Goal: Answer question/provide support

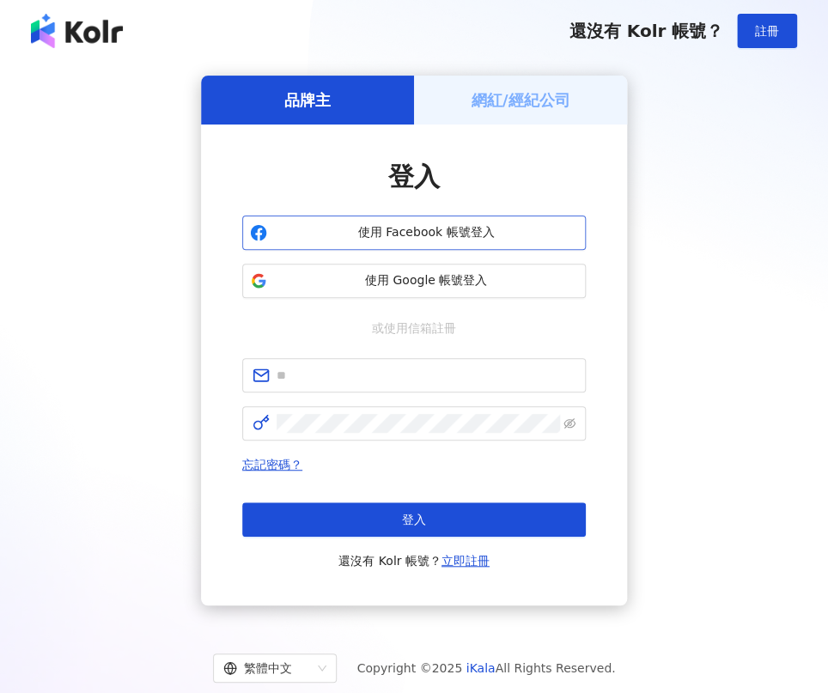
click at [386, 236] on span "使用 Facebook 帳號登入" at bounding box center [426, 232] width 304 height 17
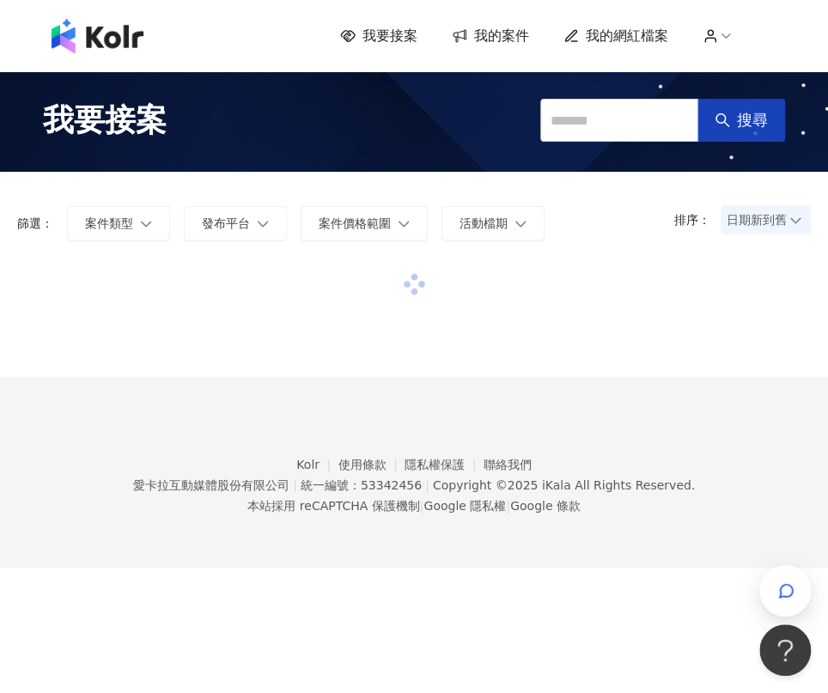
click at [749, 111] on span "搜尋" at bounding box center [752, 120] width 31 height 19
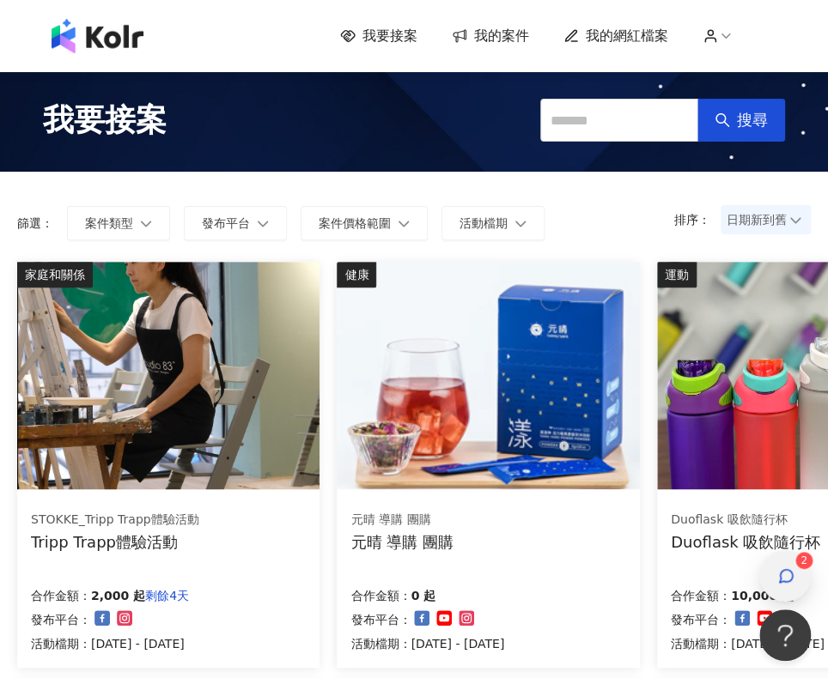
click at [783, 566] on span "button" at bounding box center [785, 576] width 17 height 21
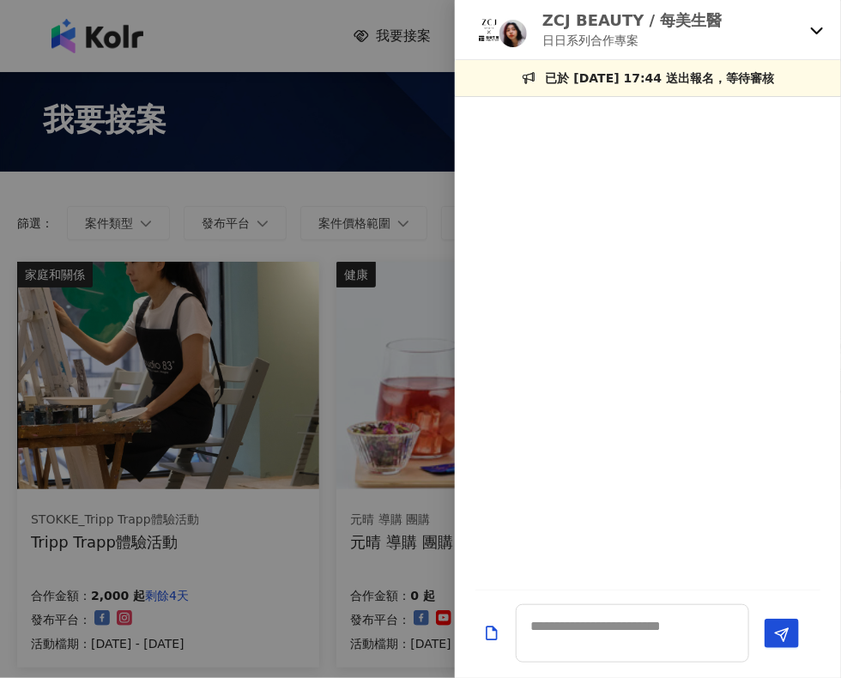
click at [332, 107] on div at bounding box center [420, 339] width 841 height 678
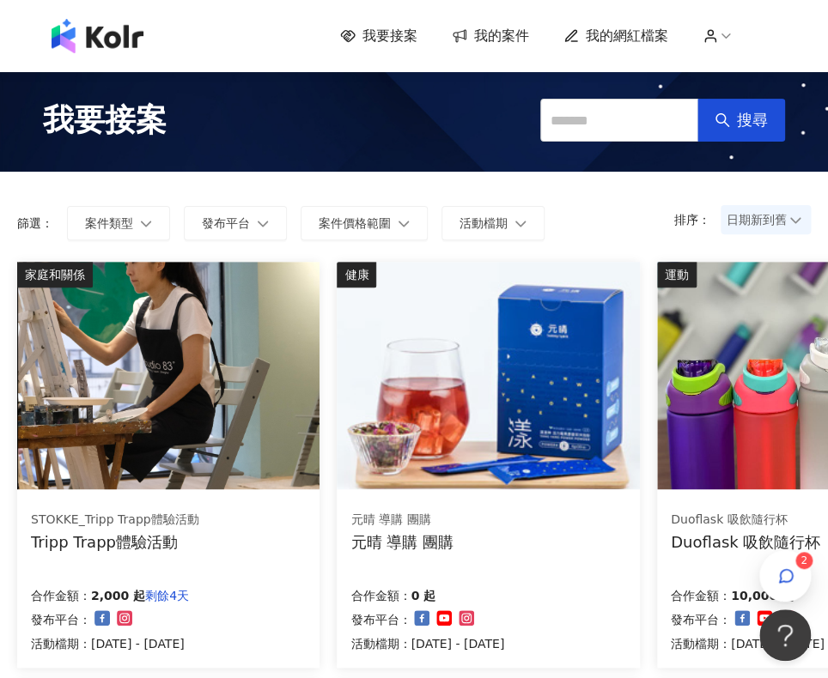
click at [507, 40] on span "我的案件" at bounding box center [501, 36] width 55 height 19
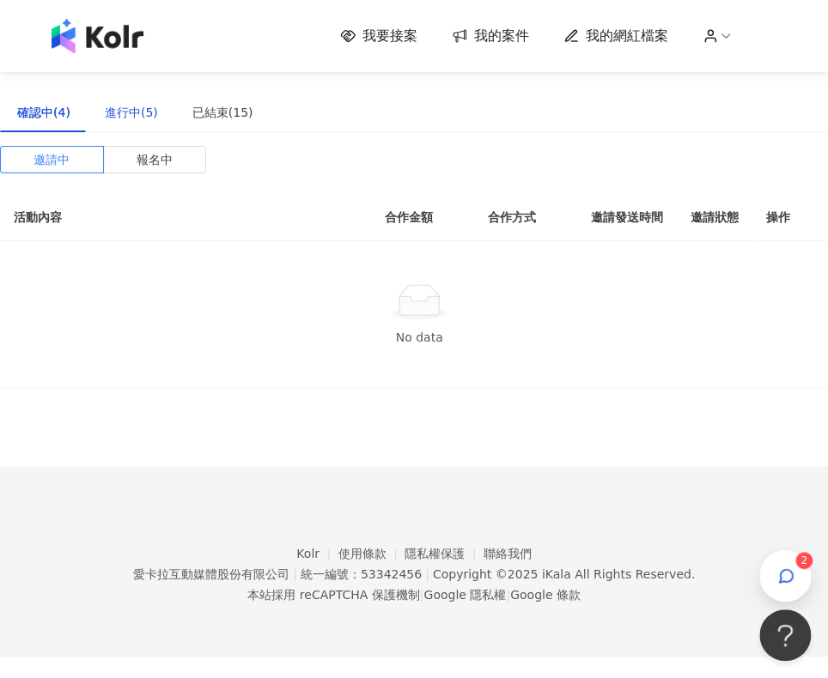
click at [112, 111] on div "進行中(5)" at bounding box center [131, 112] width 53 height 19
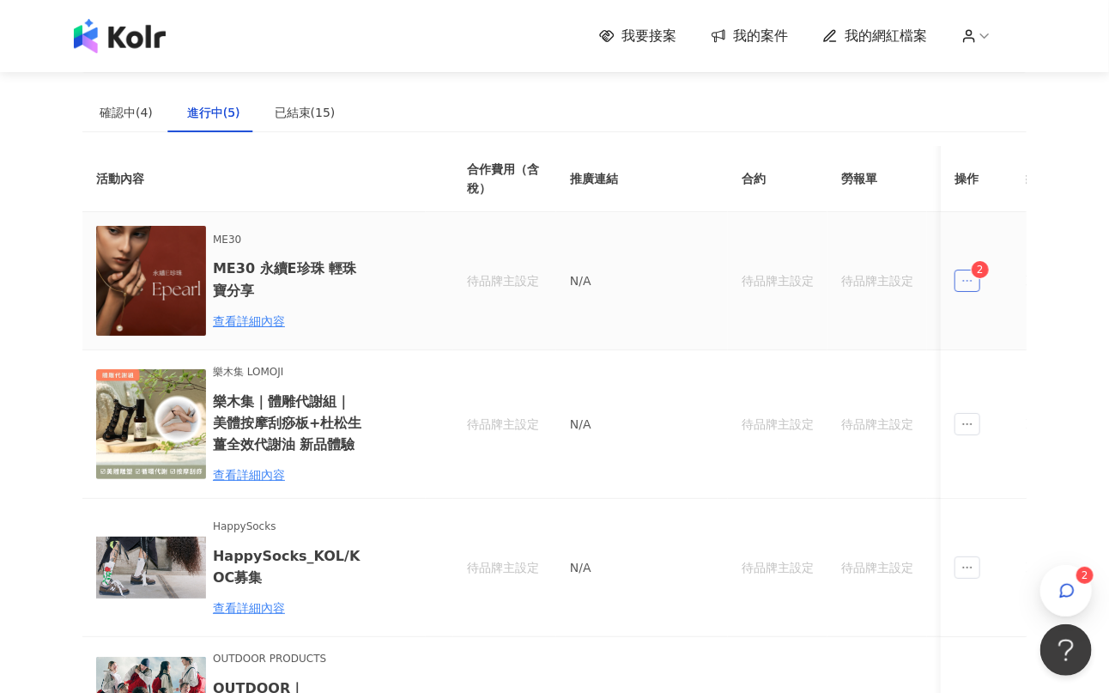
click at [827, 273] on span "ellipsis" at bounding box center [968, 281] width 26 height 22
click at [827, 360] on sup "2" at bounding box center [1024, 357] width 17 height 17
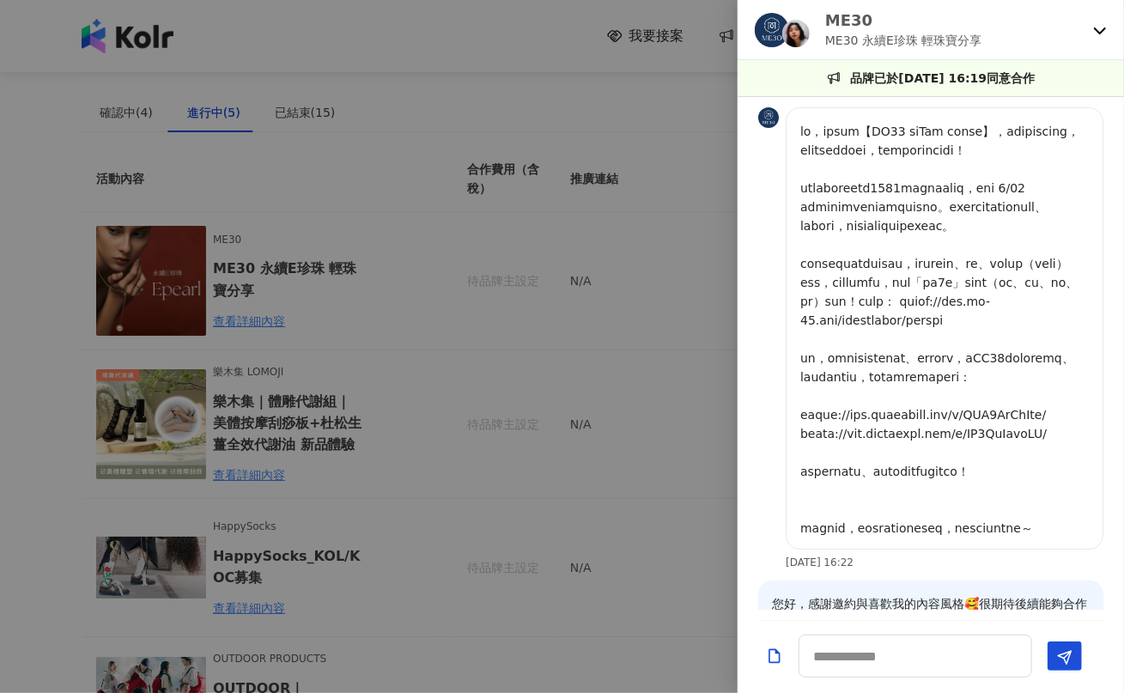
scroll to position [1990, 0]
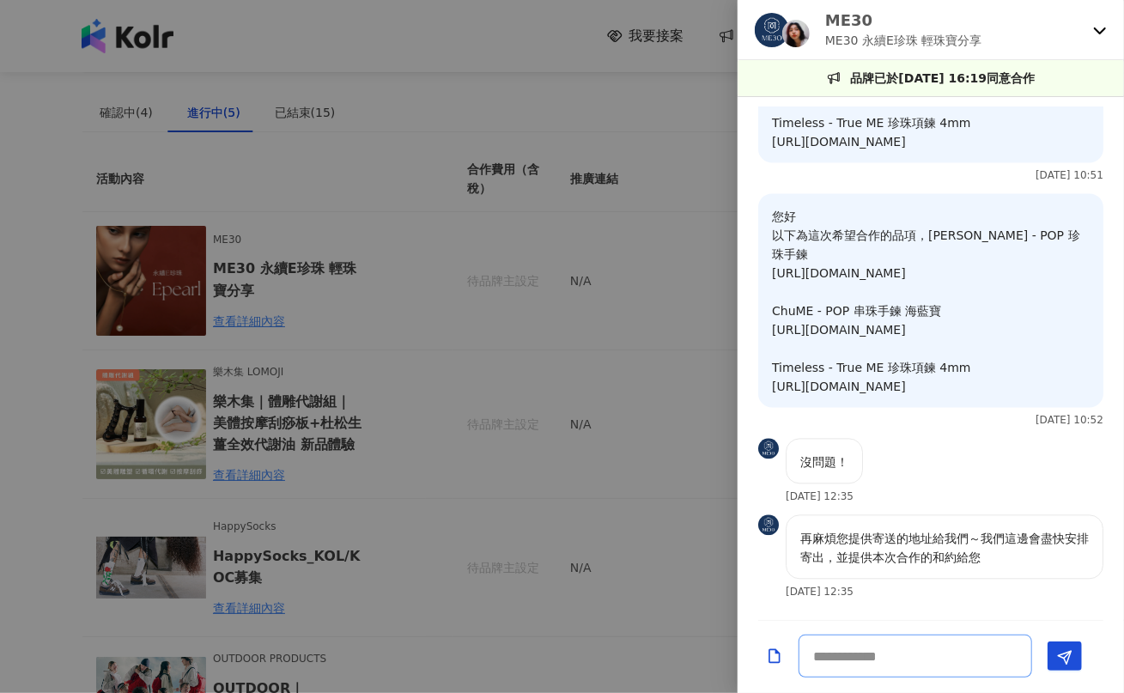
click at [827, 651] on textarea at bounding box center [915, 655] width 234 height 43
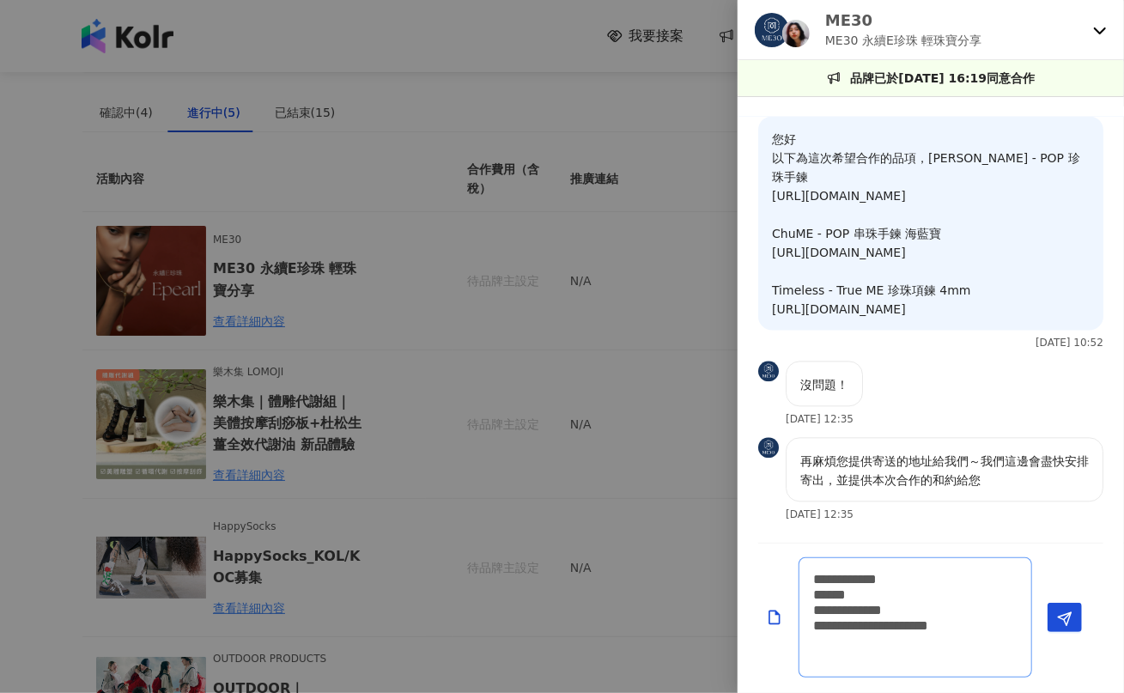
scroll to position [2067, 0]
click at [827, 579] on textarea "**********" at bounding box center [915, 617] width 234 height 120
type textarea "**********"
click at [827, 613] on button "Send" at bounding box center [1064, 617] width 34 height 29
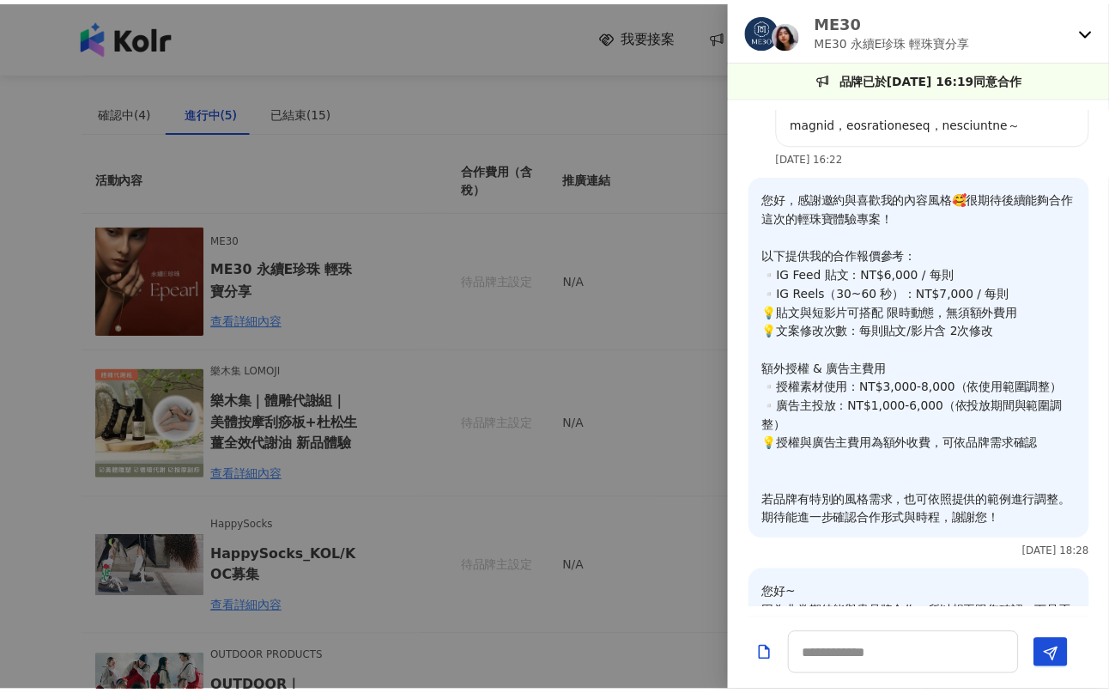
scroll to position [0, 0]
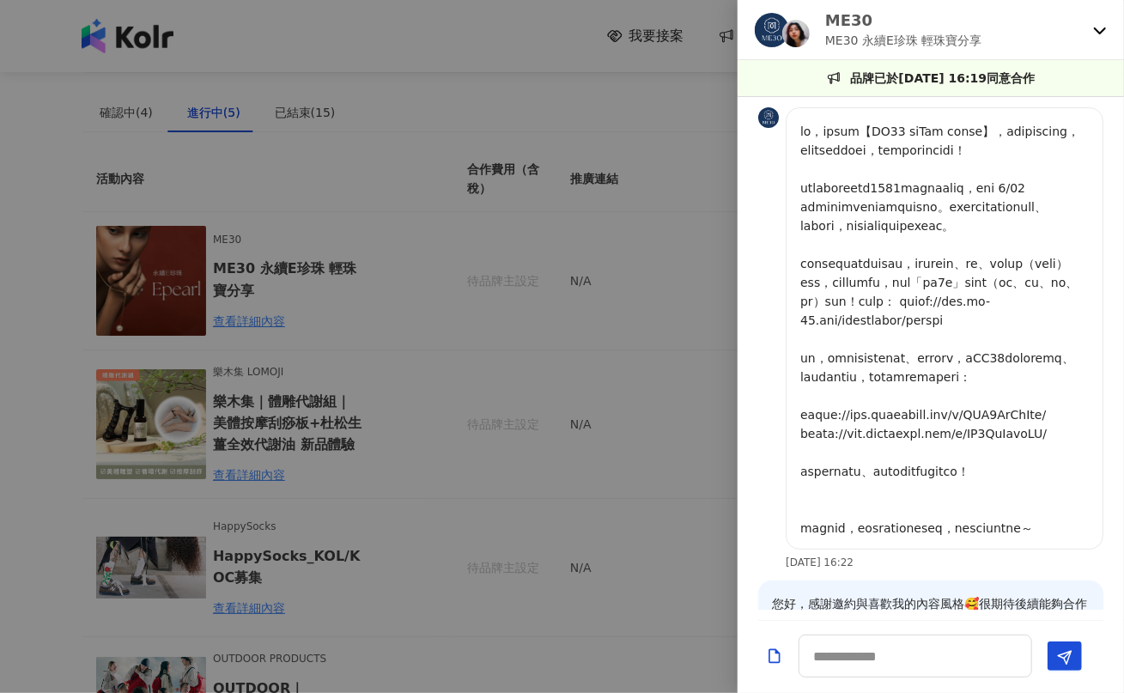
click at [682, 157] on div at bounding box center [562, 346] width 1124 height 693
